Goal: Transaction & Acquisition: Purchase product/service

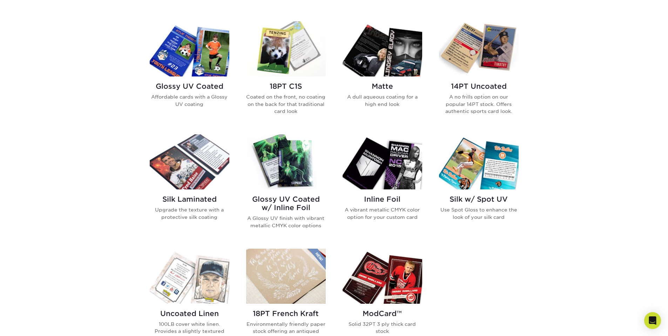
scroll to position [333, 0]
click at [460, 83] on h2 "14PT Uncoated" at bounding box center [479, 86] width 80 height 8
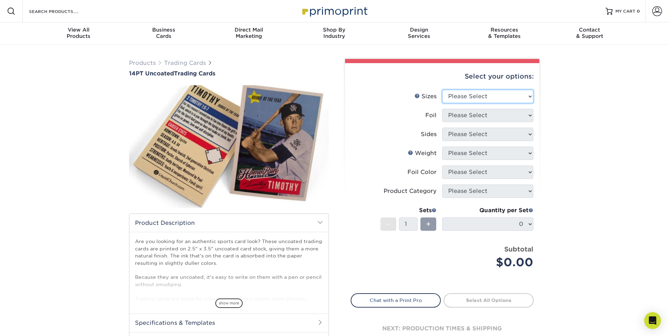
click at [508, 94] on select "Please Select 2.5" x 3.5"" at bounding box center [488, 96] width 91 height 13
select select "2.50x3.50"
click at [443, 90] on select "Please Select 2.5" x 3.5"" at bounding box center [488, 96] width 91 height 13
click at [497, 115] on select "Please Select Yes No" at bounding box center [488, 115] width 91 height 13
select select "0"
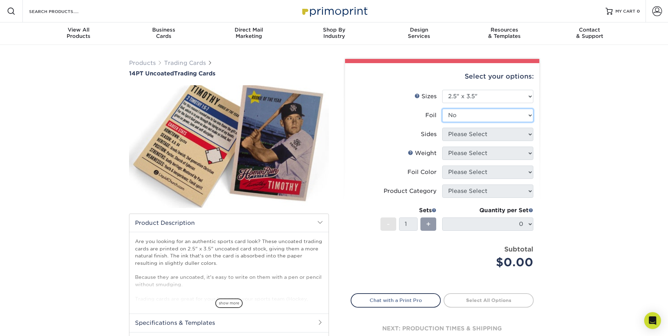
click at [443, 109] on select "Please Select Yes No" at bounding box center [488, 115] width 91 height 13
click at [497, 135] on select "Please Select Print Both Sides Print Front Only" at bounding box center [488, 134] width 91 height 13
select select "13abbda7-1d64-4f25-8bb2-c179b224825d"
click at [443, 128] on select "Please Select Print Both Sides Print Front Only" at bounding box center [488, 134] width 91 height 13
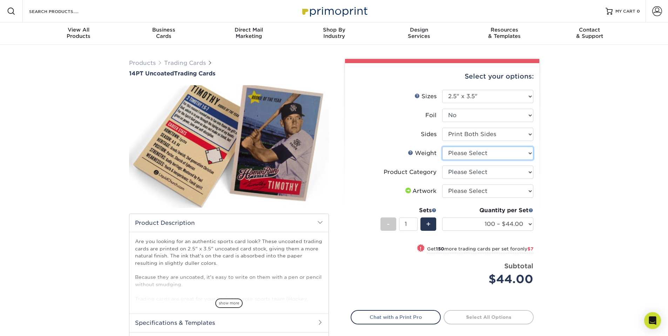
click at [498, 155] on select "Please Select 14PT Uncoated" at bounding box center [488, 153] width 91 height 13
select select "14PT Uncoated"
click at [443, 147] on select "Please Select 14PT Uncoated" at bounding box center [488, 153] width 91 height 13
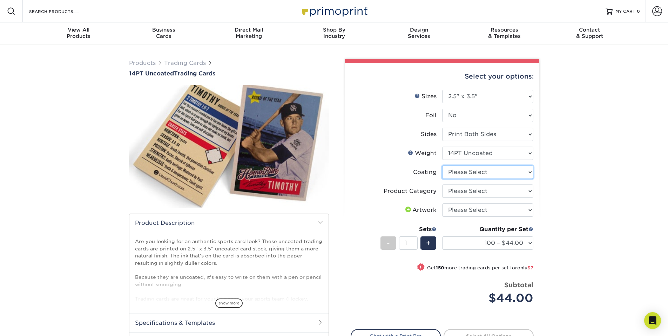
click at [494, 174] on select at bounding box center [488, 172] width 91 height 13
select select "3e7618de-abca-4bda-9f97-8b9129e913d8"
click at [443, 166] on select at bounding box center [488, 172] width 91 height 13
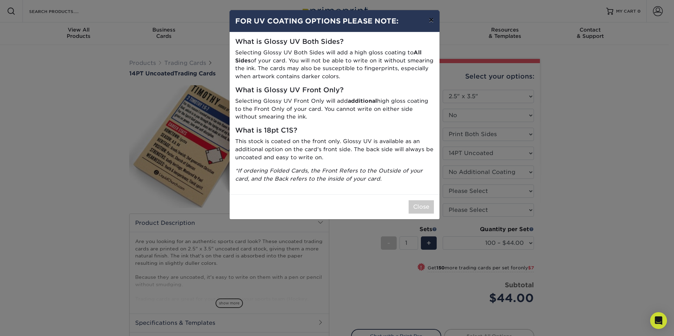
click at [427, 21] on button "×" at bounding box center [431, 20] width 16 height 20
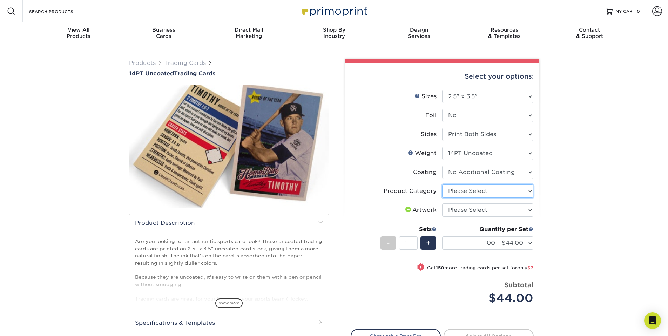
click at [470, 190] on select "Please Select Trading Cards" at bounding box center [488, 191] width 91 height 13
select select "c2f9bce9-36c2-409d-b101-c29d9d031e18"
click at [443, 185] on select "Please Select Trading Cards" at bounding box center [488, 191] width 91 height 13
click at [484, 212] on select "Please Select I will upload files I need a design - $100" at bounding box center [488, 210] width 91 height 13
select select "upload"
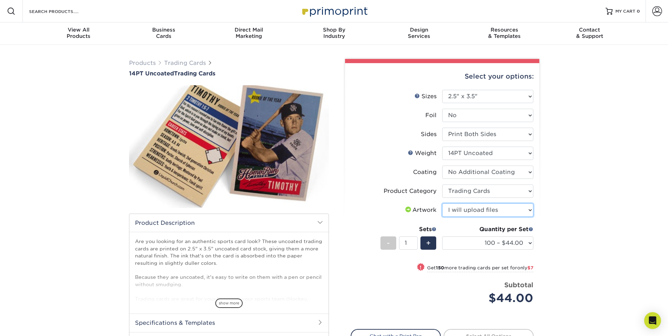
click at [443, 204] on select "Please Select I will upload files I need a design - $100" at bounding box center [488, 210] width 91 height 13
click at [429, 241] on span "+" at bounding box center [428, 243] width 5 height 11
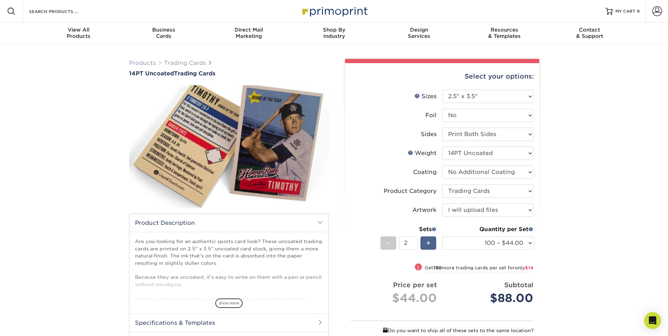
click at [429, 241] on span "+" at bounding box center [428, 243] width 5 height 11
click at [428, 246] on span "+" at bounding box center [428, 243] width 5 height 11
click at [428, 245] on span "+" at bounding box center [428, 243] width 5 height 11
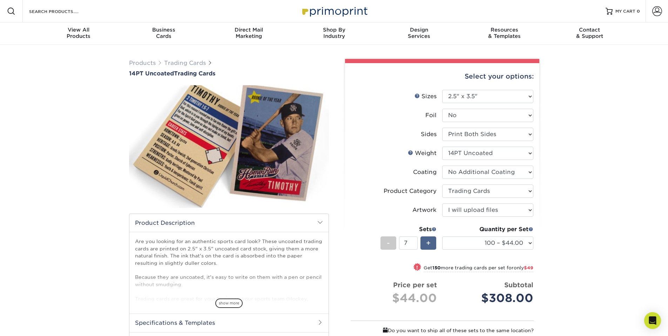
click at [428, 245] on span "+" at bounding box center [428, 243] width 5 height 11
click at [386, 246] on div "-" at bounding box center [389, 243] width 16 height 13
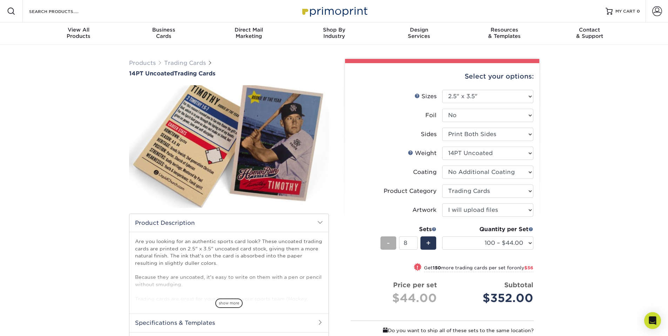
click at [386, 246] on div "-" at bounding box center [389, 243] width 16 height 13
type input "5"
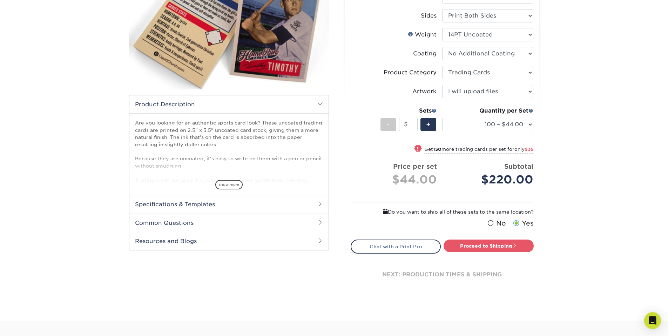
scroll to position [119, 0]
click at [311, 218] on h2 "Common Questions" at bounding box center [228, 222] width 199 height 18
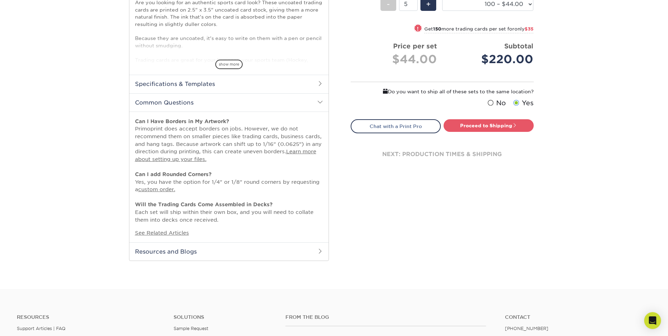
scroll to position [239, 0]
click at [182, 234] on link "See Related Articles" at bounding box center [162, 233] width 54 height 6
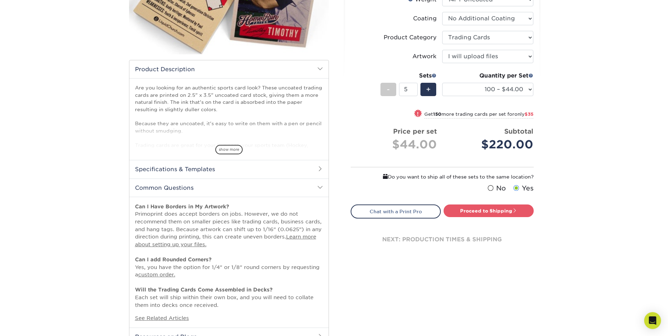
scroll to position [155, 0]
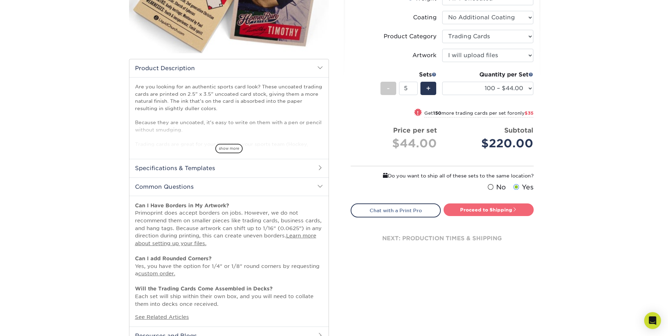
click at [490, 211] on link "Proceed to Shipping" at bounding box center [489, 210] width 90 height 13
type input "Set 1"
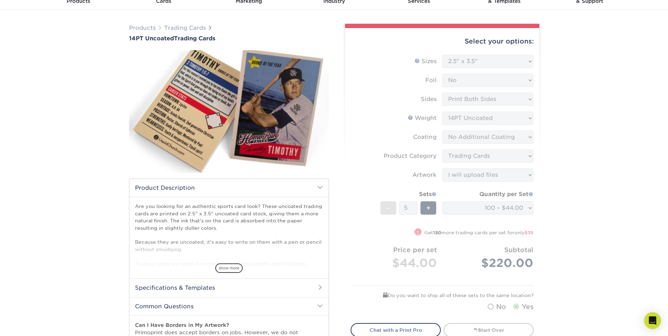
scroll to position [0, 0]
